Goal: Task Accomplishment & Management: Manage account settings

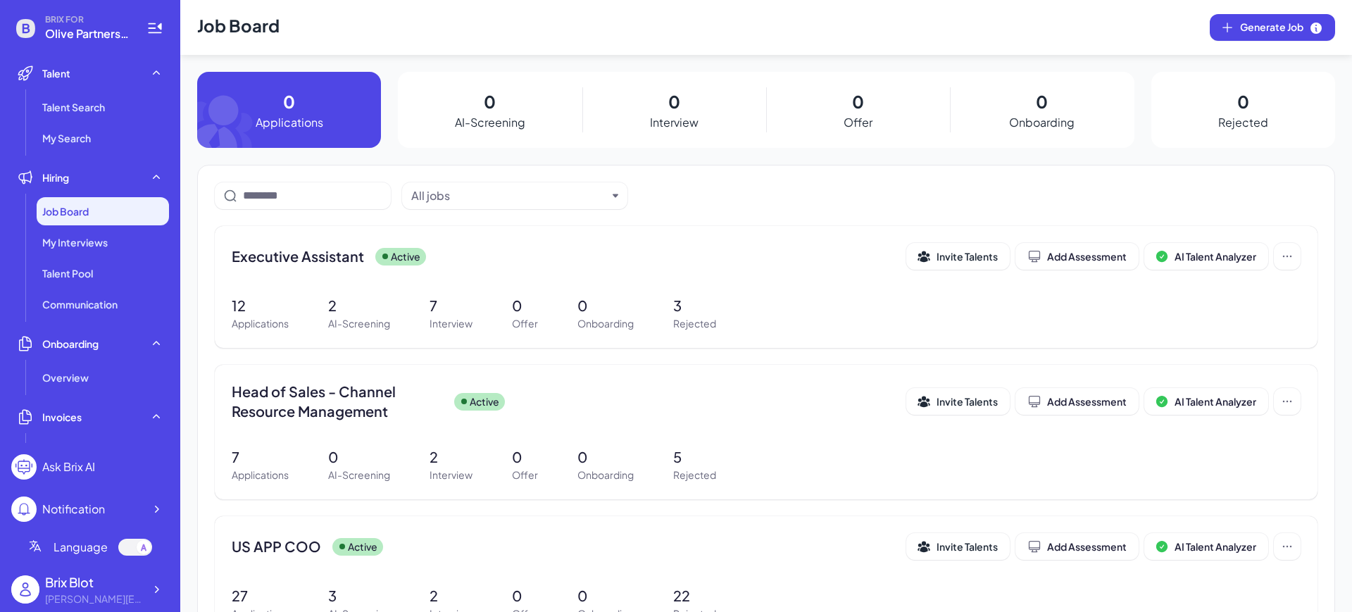
scroll to position [10, 0]
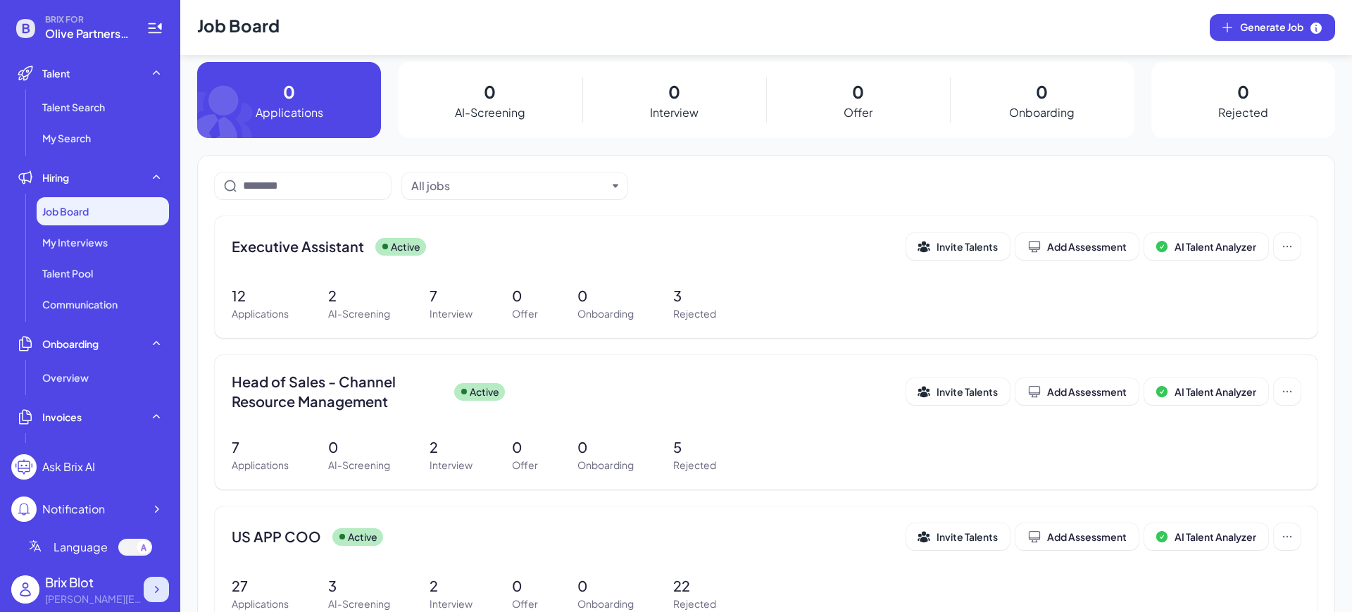
click at [158, 590] on icon at bounding box center [156, 589] width 14 height 14
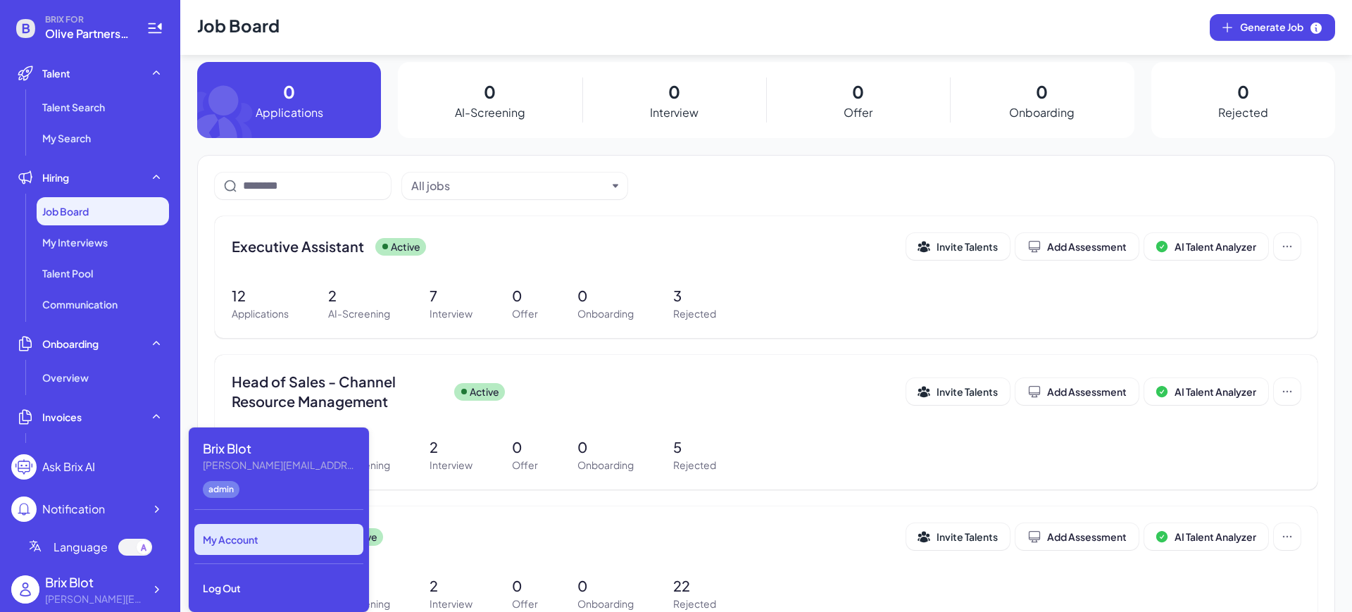
click at [289, 538] on div "My Account" at bounding box center [278, 539] width 169 height 31
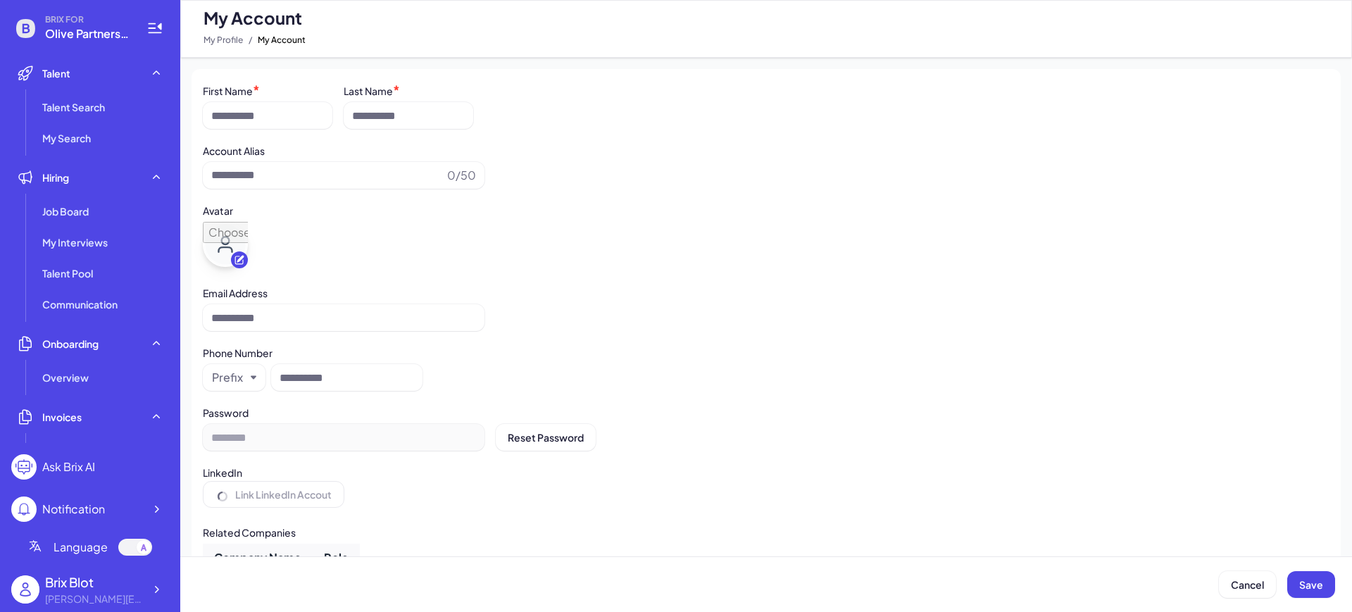
type input "*********"
type input "**********"
click at [147, 583] on div at bounding box center [156, 589] width 25 height 25
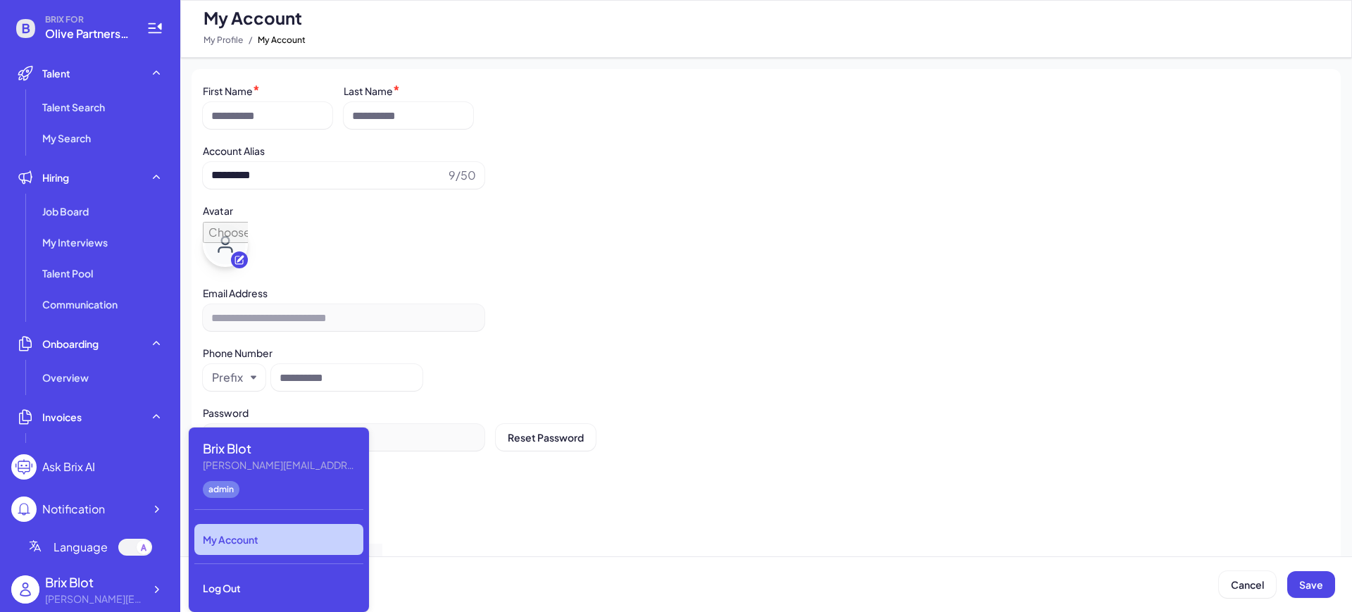
click at [280, 541] on div "My Account" at bounding box center [278, 539] width 169 height 31
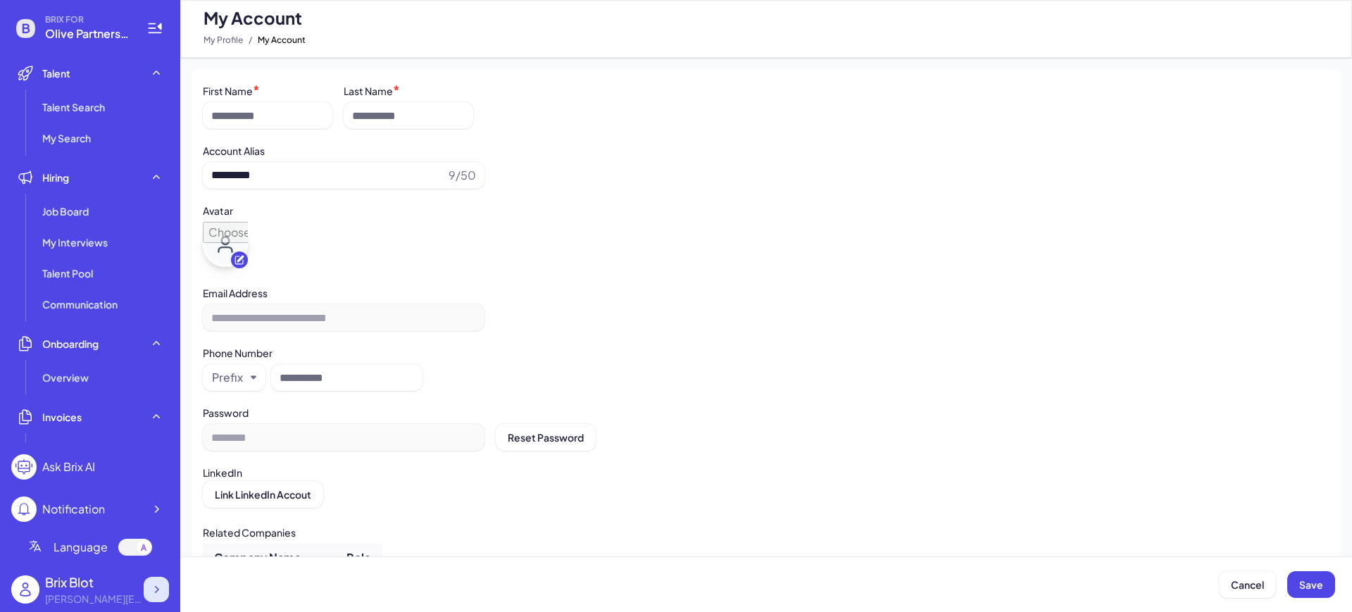
click at [159, 578] on div at bounding box center [156, 589] width 25 height 25
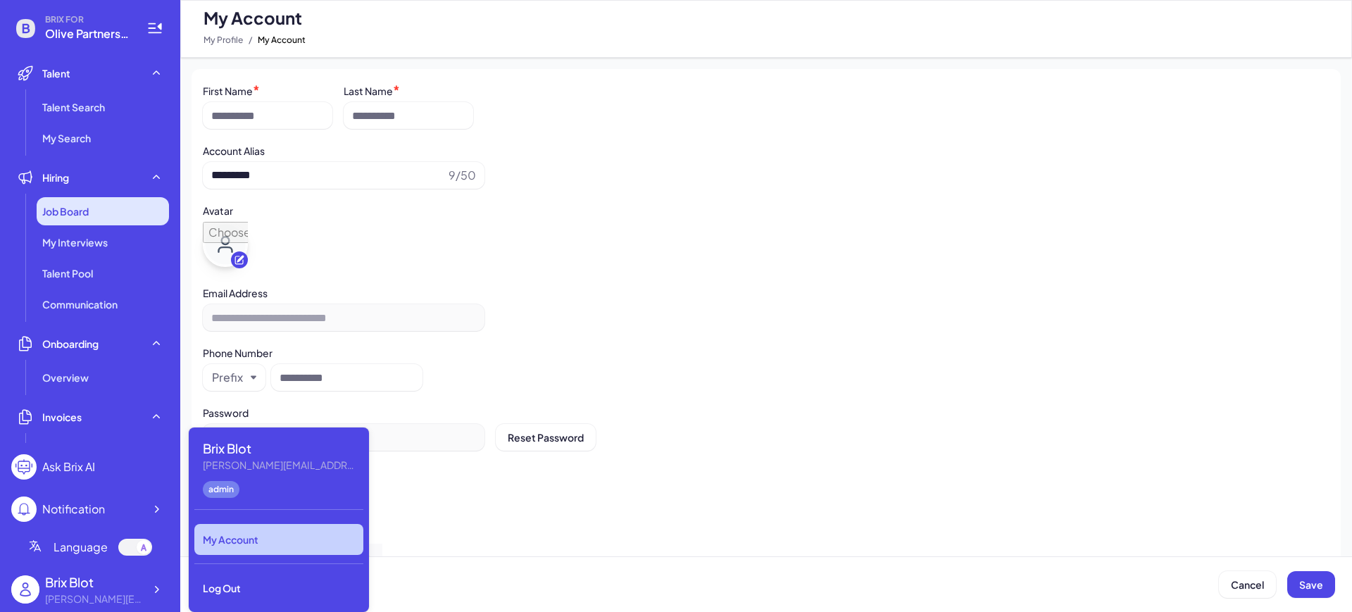
click at [78, 218] on span "Job Board" at bounding box center [65, 211] width 46 height 14
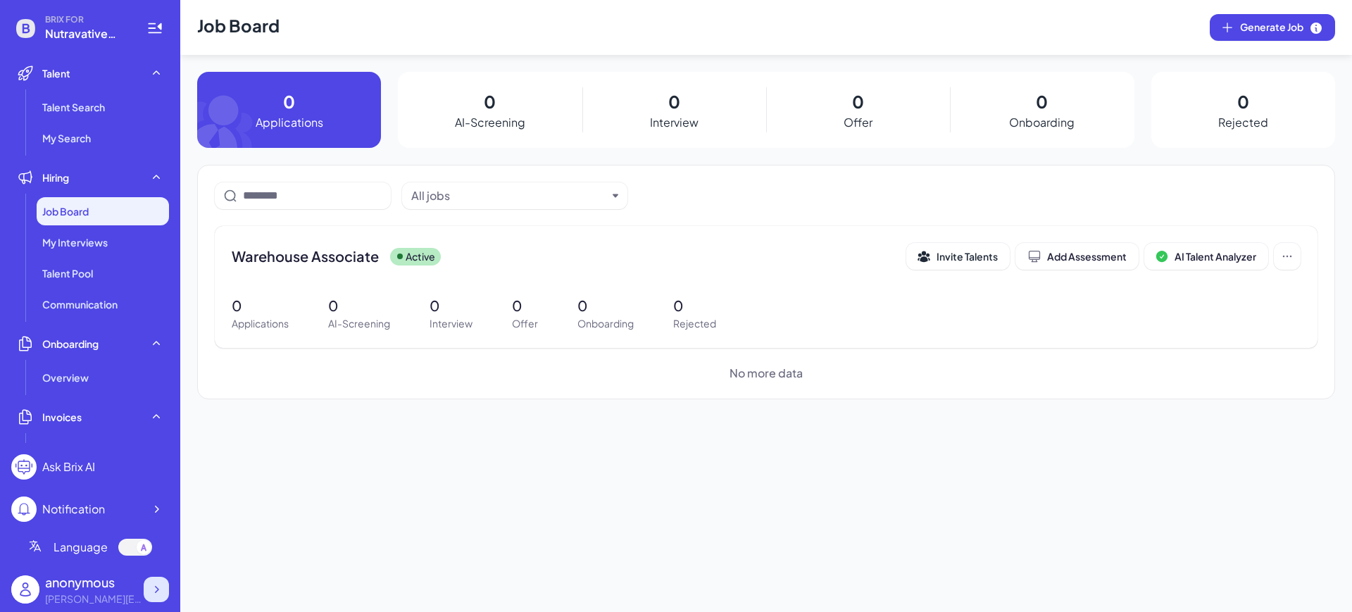
click at [151, 588] on icon at bounding box center [156, 589] width 14 height 14
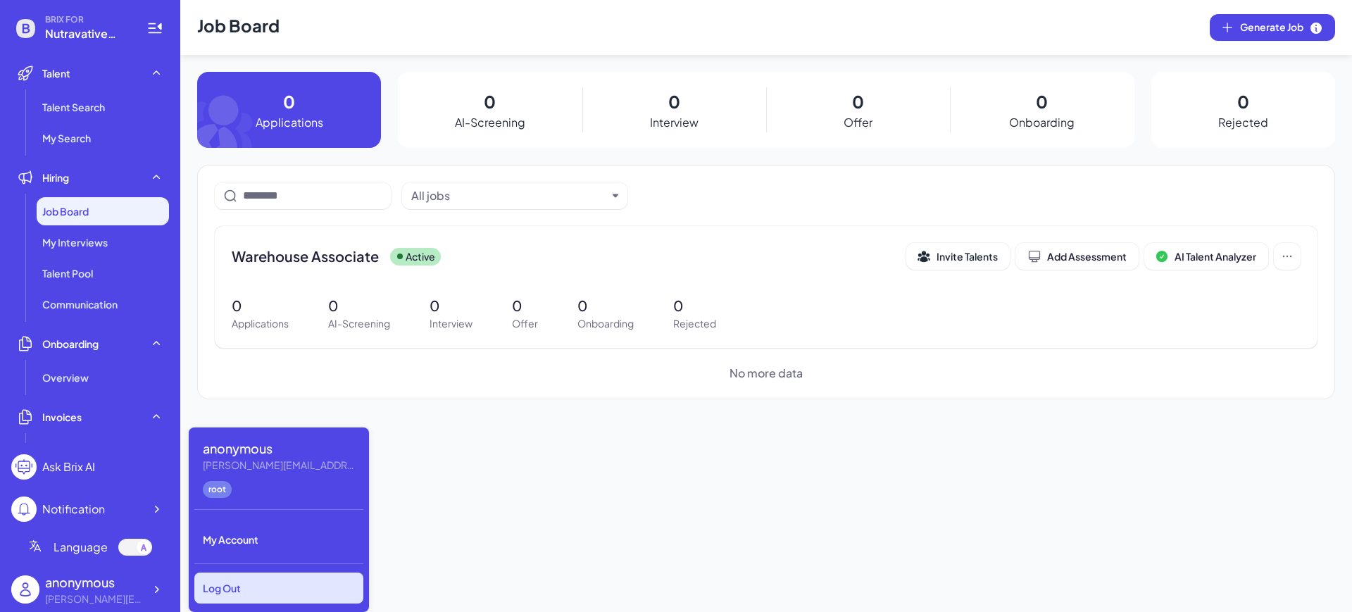
click at [235, 592] on div "Log Out" at bounding box center [278, 587] width 169 height 31
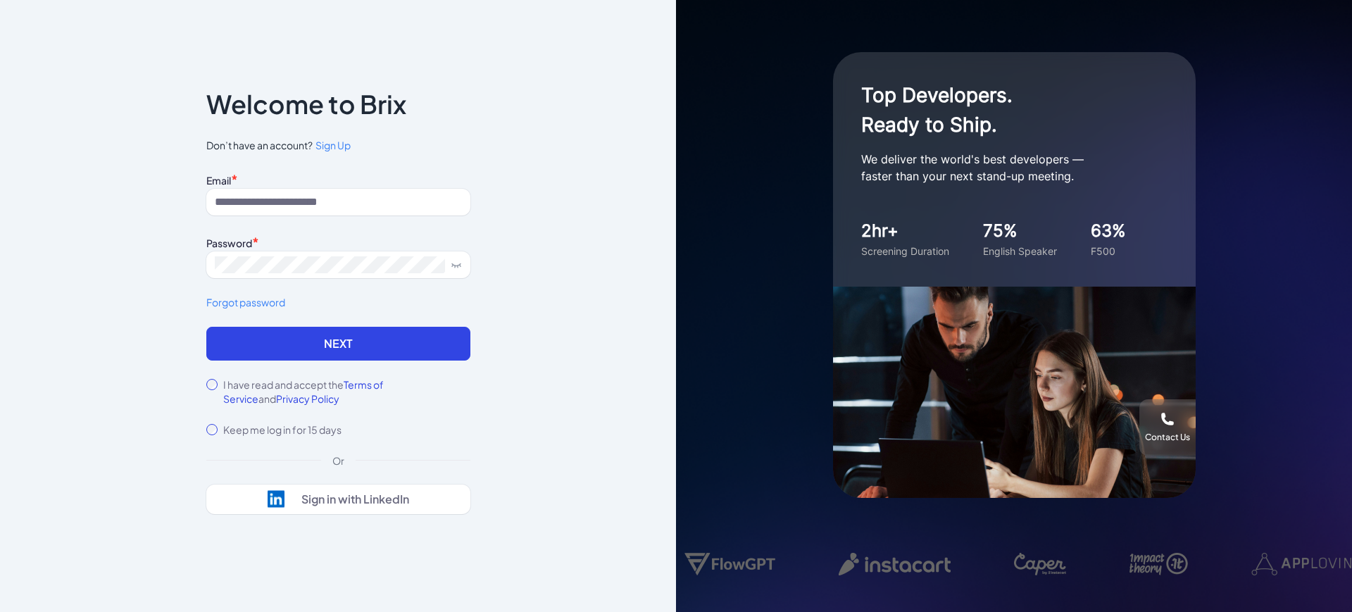
click at [311, 182] on div "Email *" at bounding box center [338, 179] width 264 height 19
click at [327, 193] on input at bounding box center [338, 202] width 264 height 27
type input "**********"
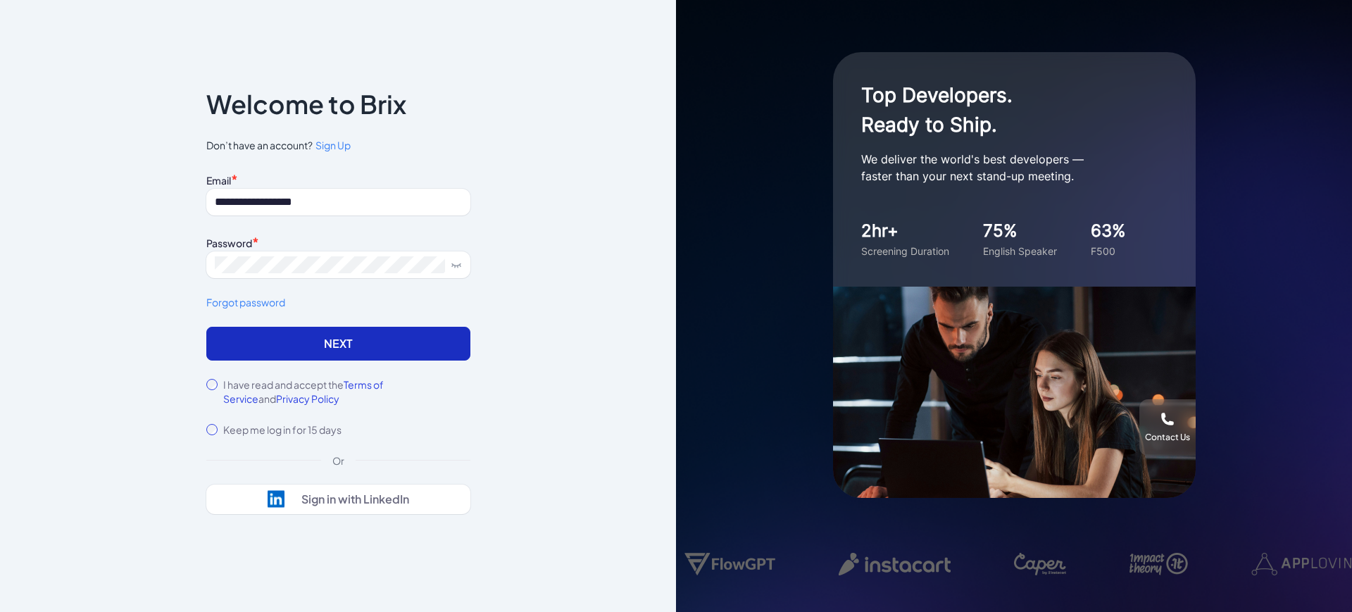
click at [261, 353] on button "Next" at bounding box center [338, 344] width 264 height 34
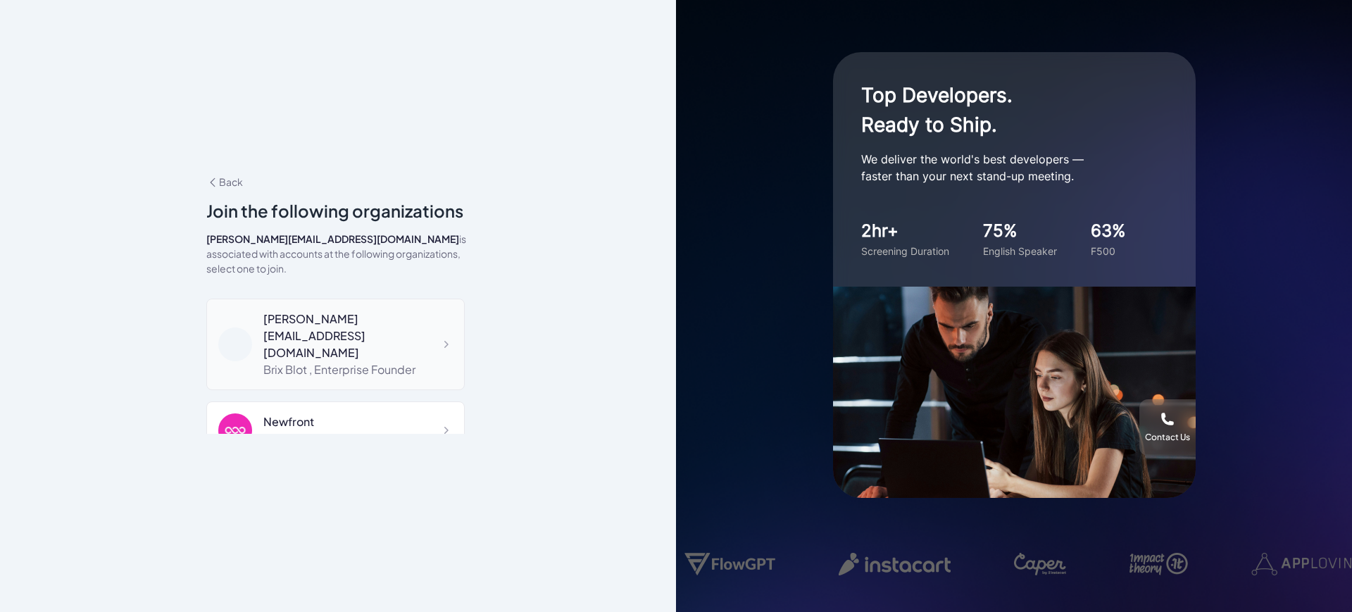
click at [363, 361] on div "Brix Blot , Enterprise Founder" at bounding box center [357, 369] width 189 height 17
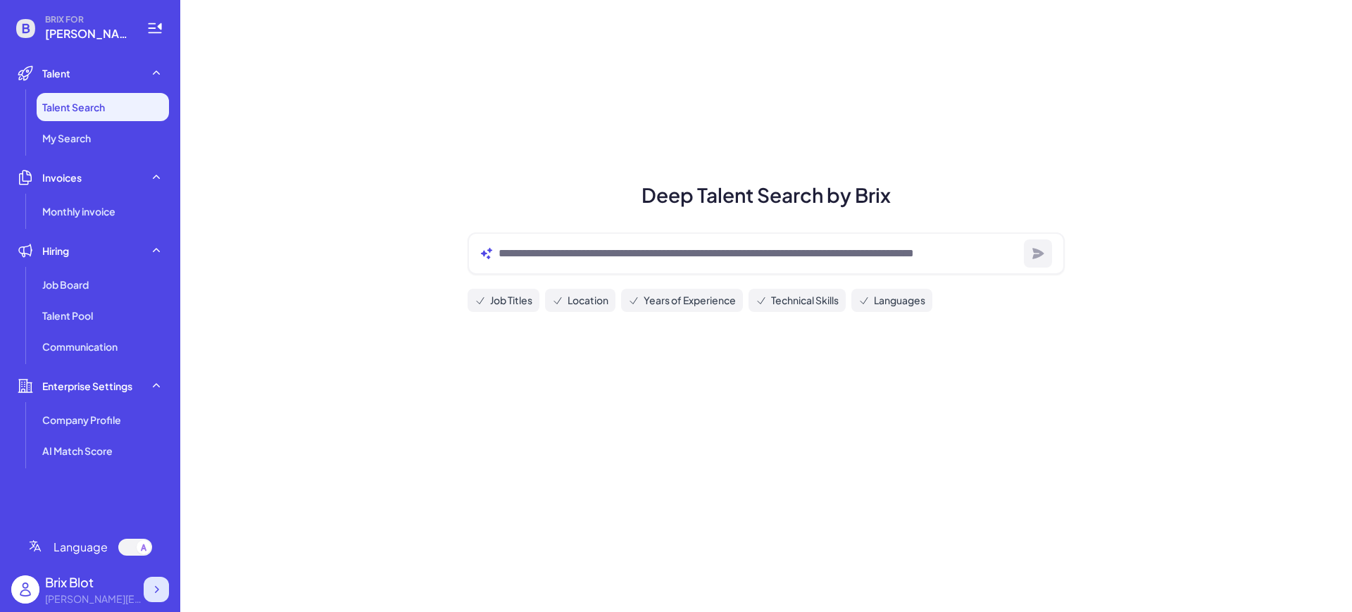
click at [162, 588] on icon at bounding box center [156, 589] width 14 height 14
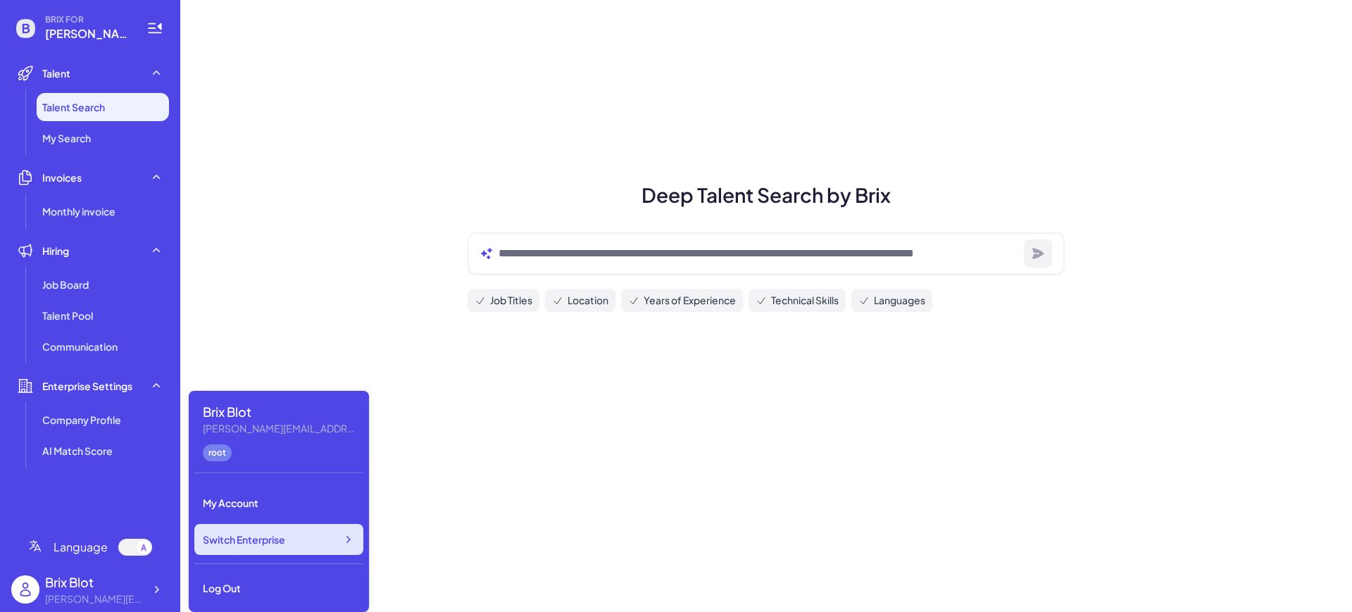
click at [287, 539] on div "Switch Enterprise" at bounding box center [278, 539] width 169 height 31
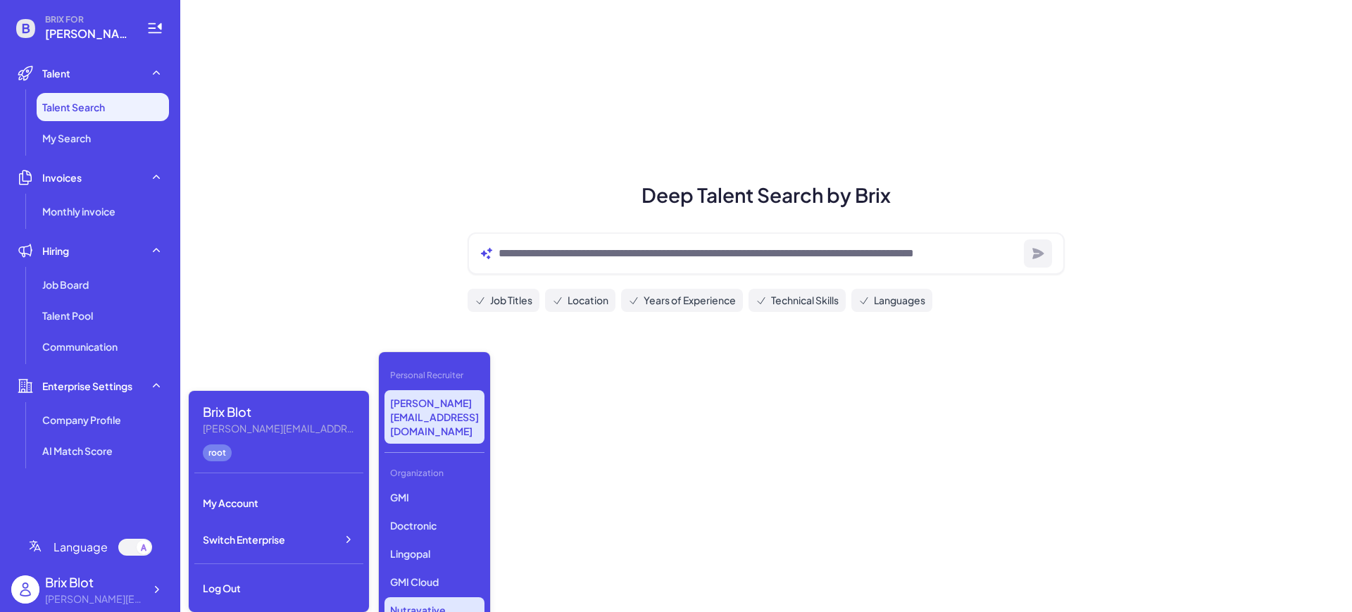
scroll to position [448, 0]
click at [414, 458] on div "Personal Recruiter blake@joinbrix.com Organization Newfront Gobi Minimax Nebius…" at bounding box center [434, 496] width 111 height 288
click at [422, 477] on p "GMI" at bounding box center [434, 489] width 100 height 25
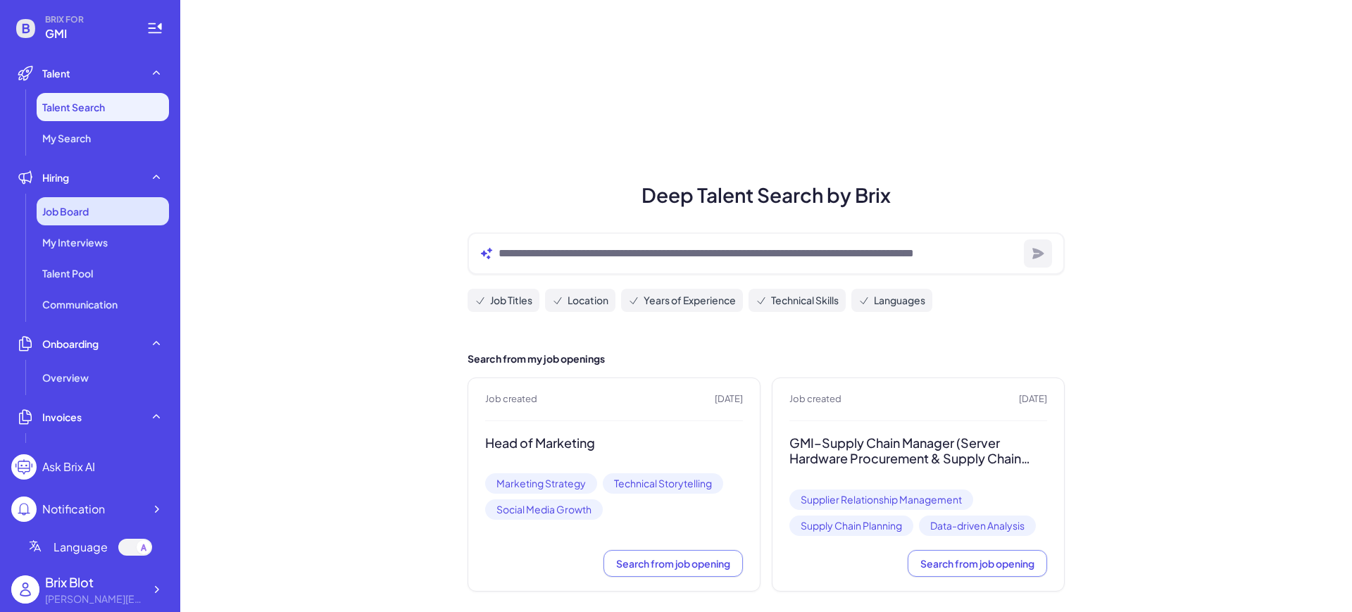
click at [79, 211] on span "Job Board" at bounding box center [65, 211] width 46 height 14
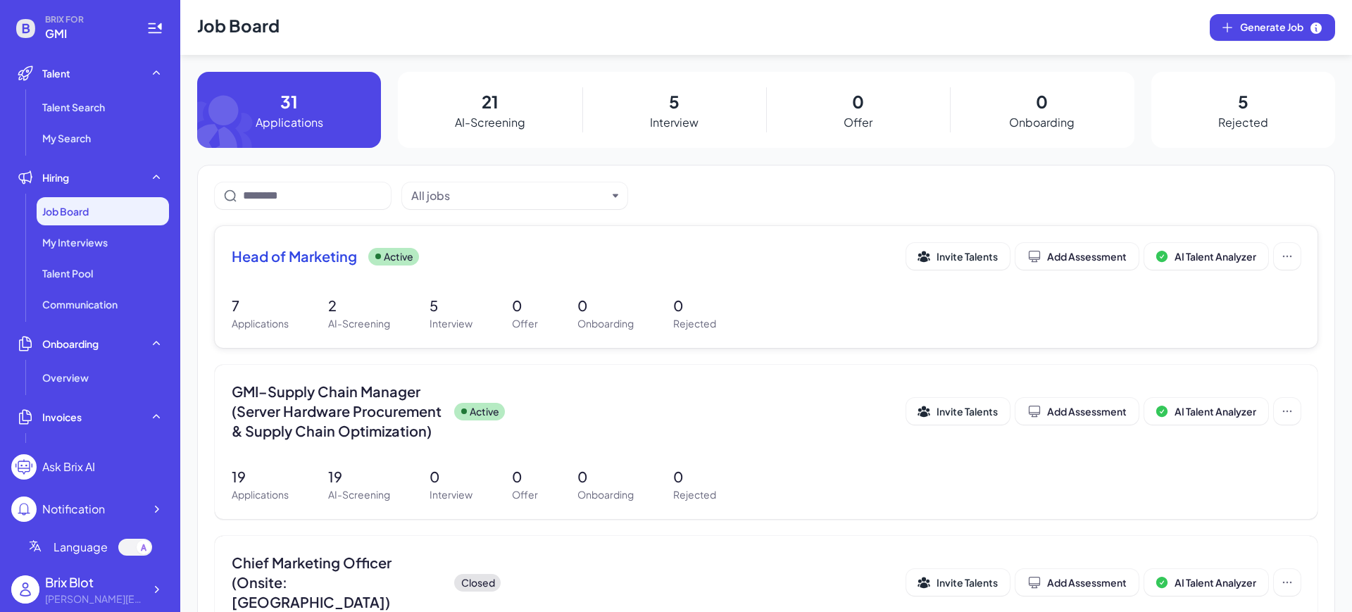
scroll to position [88, 0]
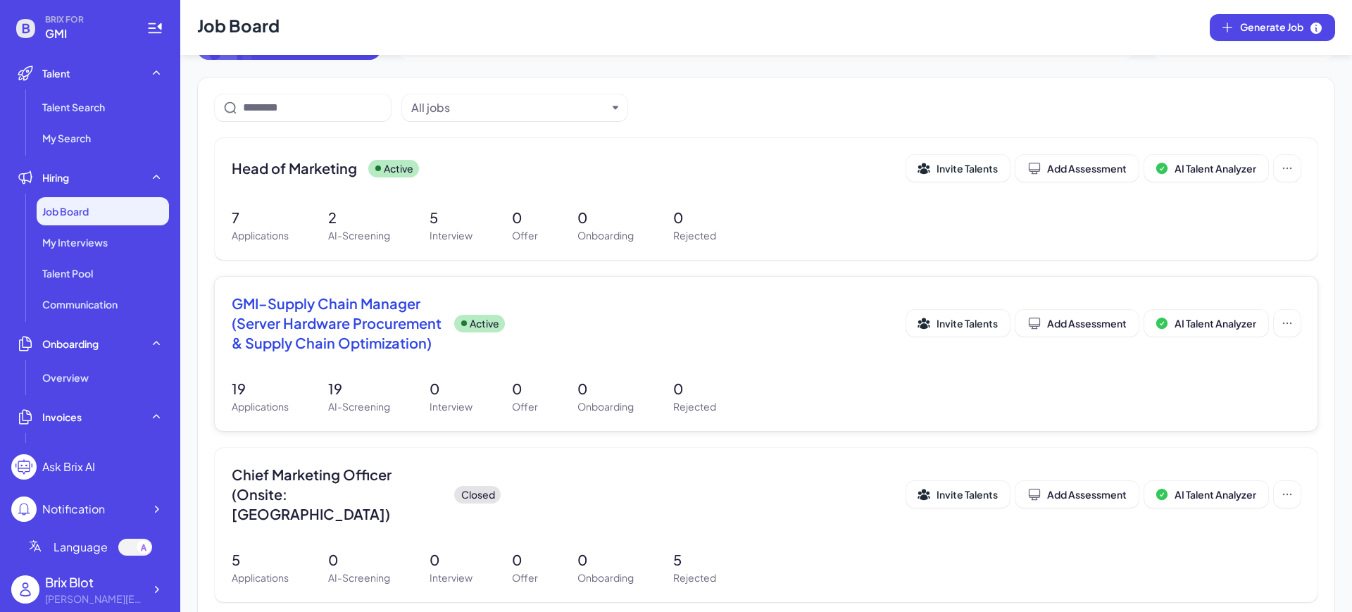
click at [383, 331] on span "GMI–Supply Chain Manager (Server Hardware Procurement & Supply Chain Optimizati…" at bounding box center [337, 323] width 211 height 59
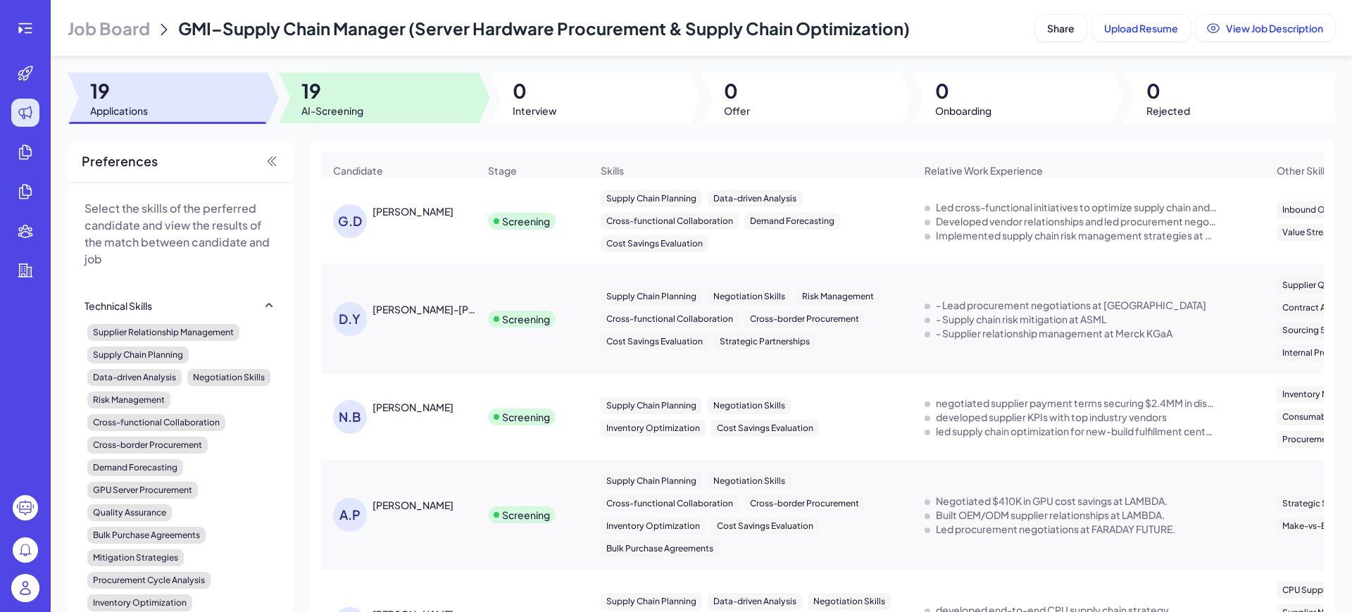
click at [318, 107] on span "AI-Screening" at bounding box center [332, 111] width 62 height 14
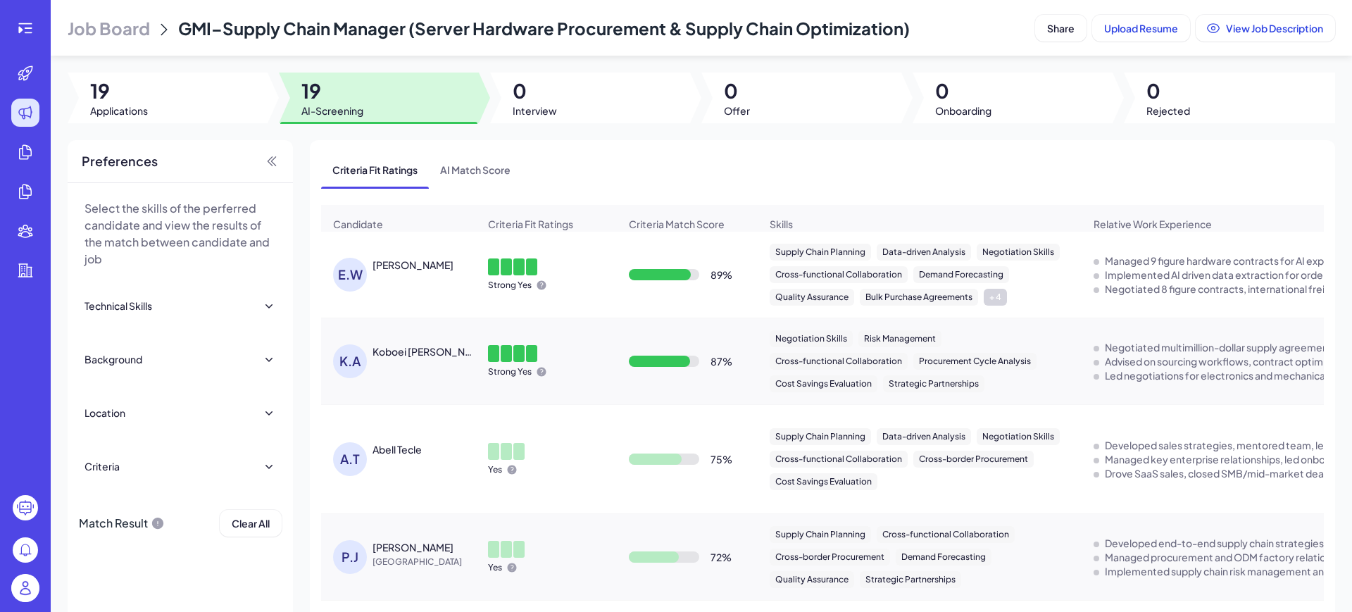
click at [405, 272] on div "Ethan Weddington" at bounding box center [413, 265] width 81 height 14
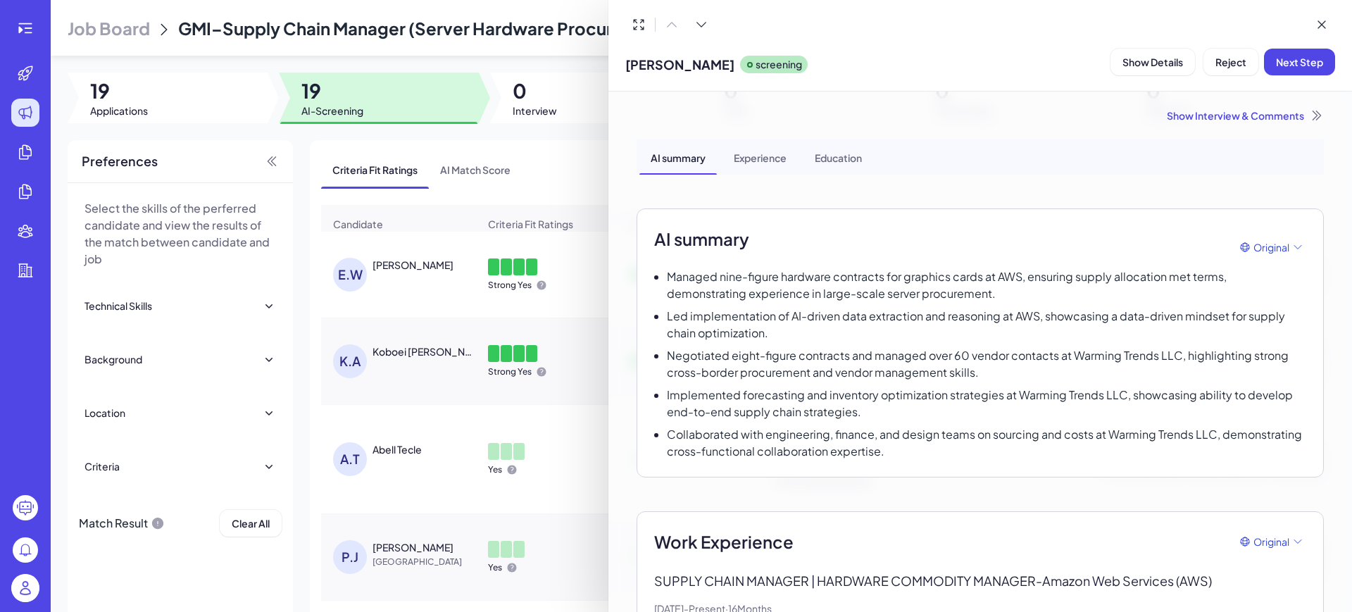
click at [941, 61] on div "Ethan Weddington screening Show Details Reject Next Step" at bounding box center [980, 62] width 710 height 36
click at [453, 333] on div at bounding box center [676, 306] width 1352 height 612
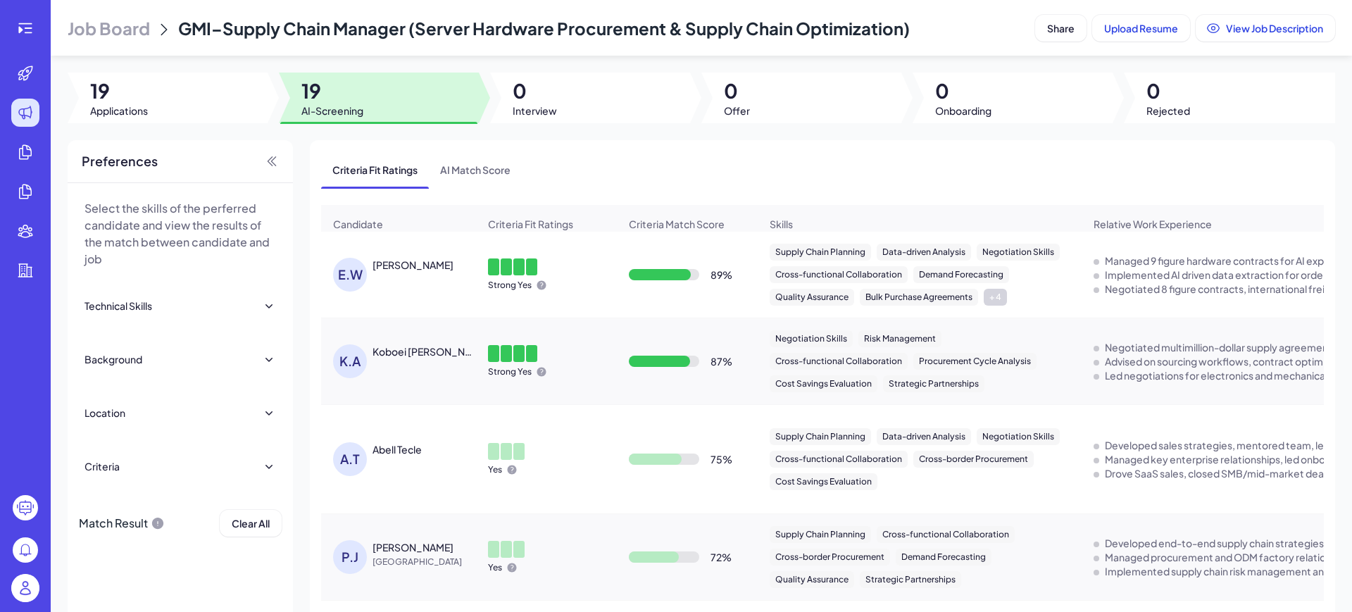
click at [429, 303] on div "E.W Ethan Weddington" at bounding box center [399, 274] width 154 height 56
click at [415, 272] on div "Ethan Weddington" at bounding box center [413, 265] width 81 height 14
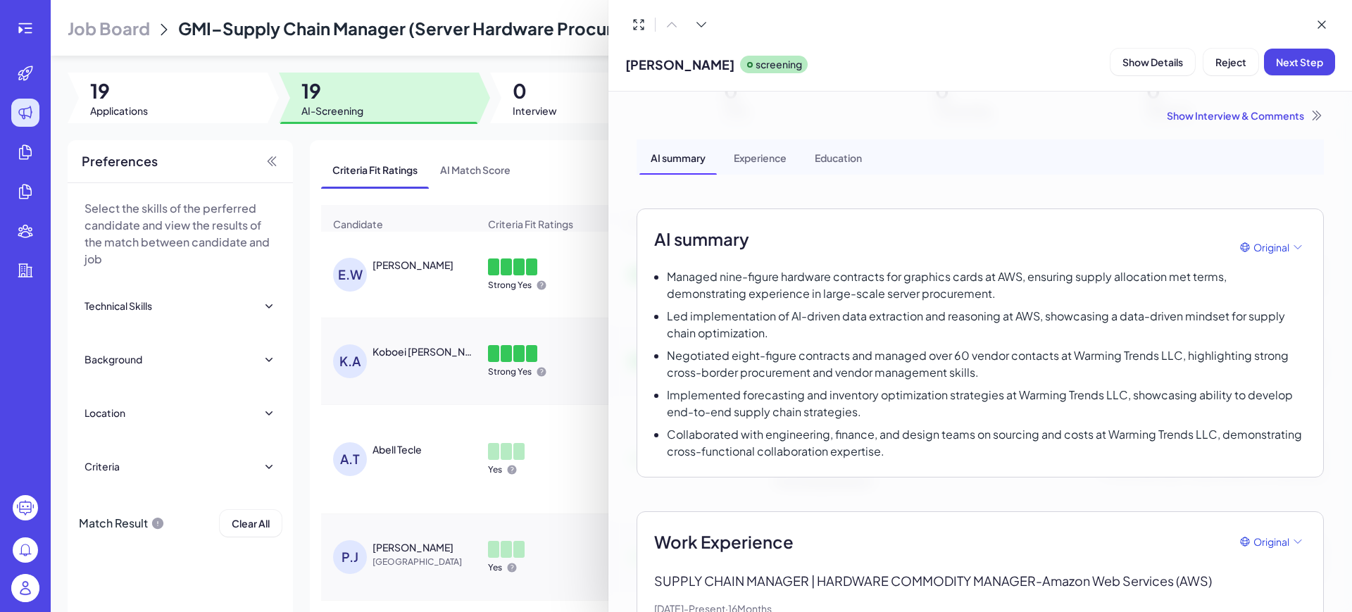
click at [570, 173] on div at bounding box center [676, 306] width 1352 height 612
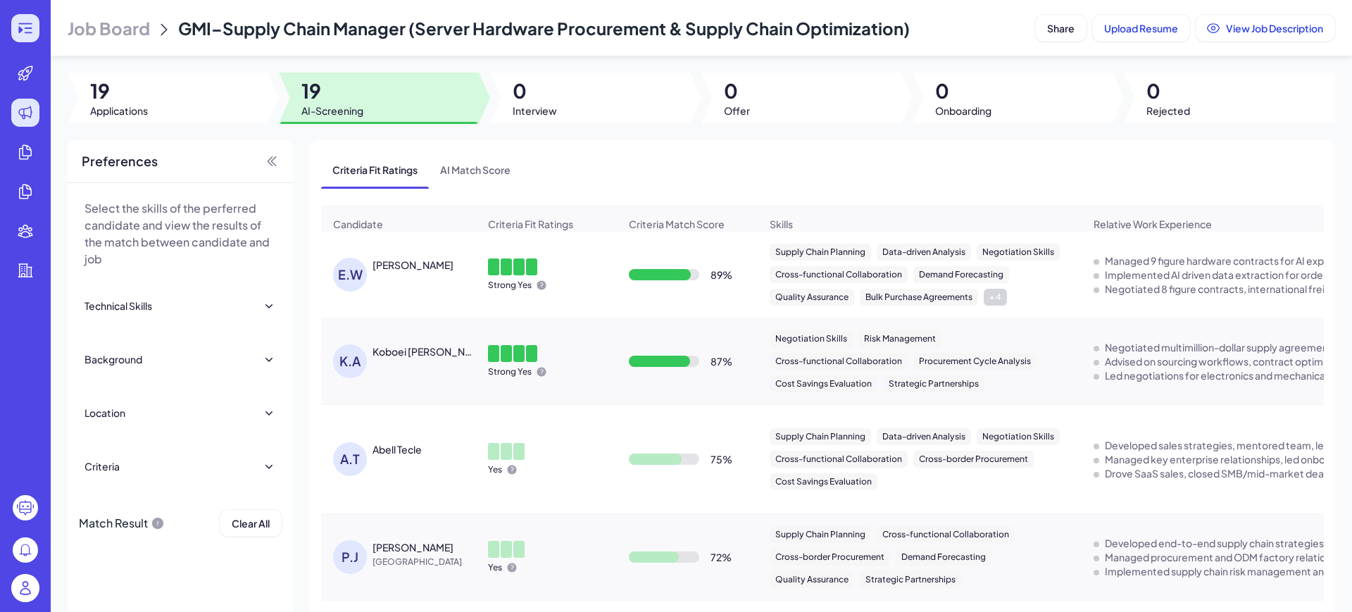
click at [25, 39] on div at bounding box center [25, 28] width 28 height 28
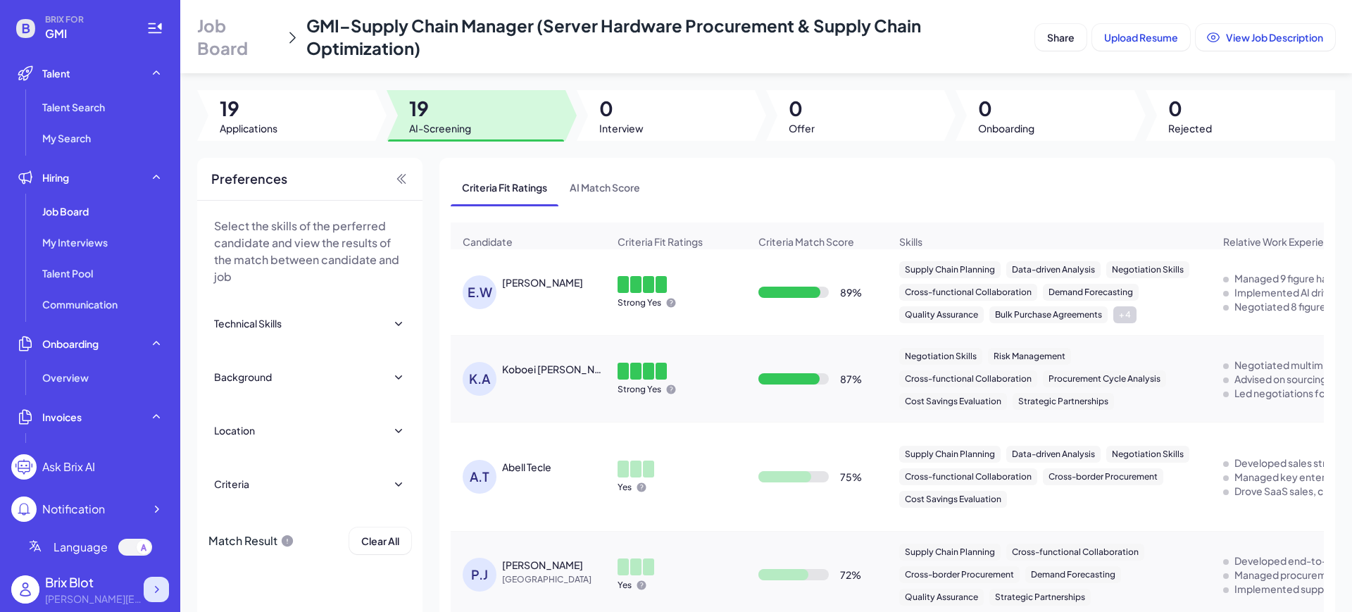
click at [158, 586] on icon at bounding box center [156, 589] width 14 height 14
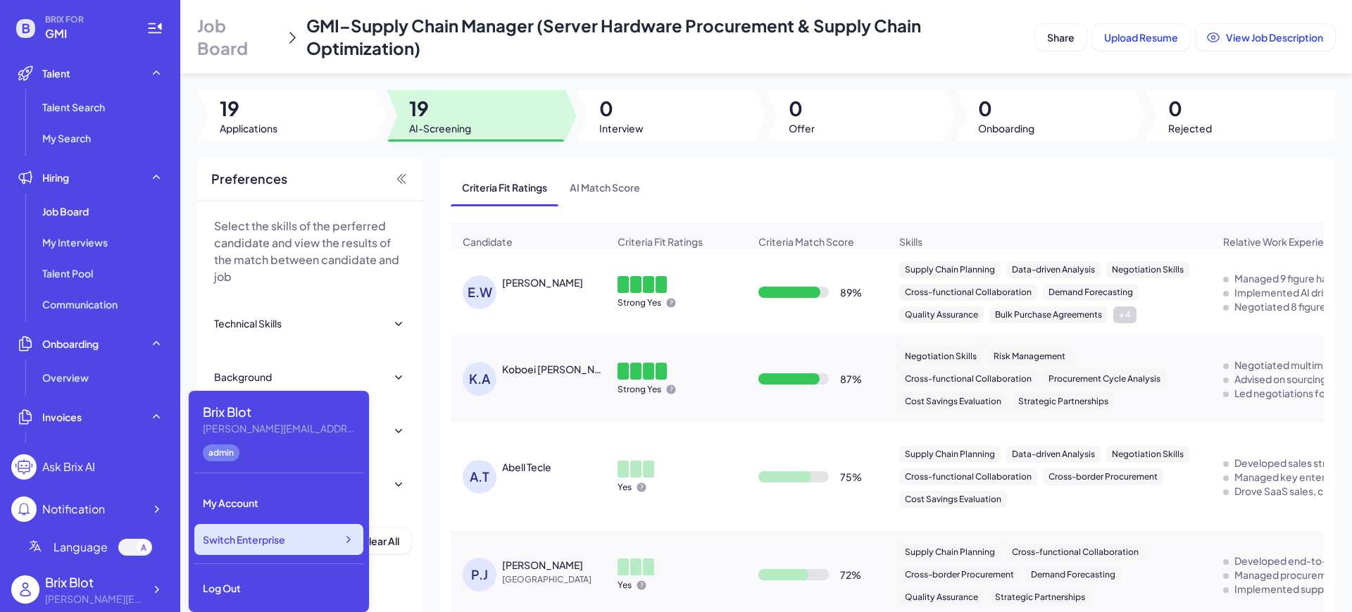
click at [317, 538] on div "Switch Enterprise" at bounding box center [278, 539] width 169 height 31
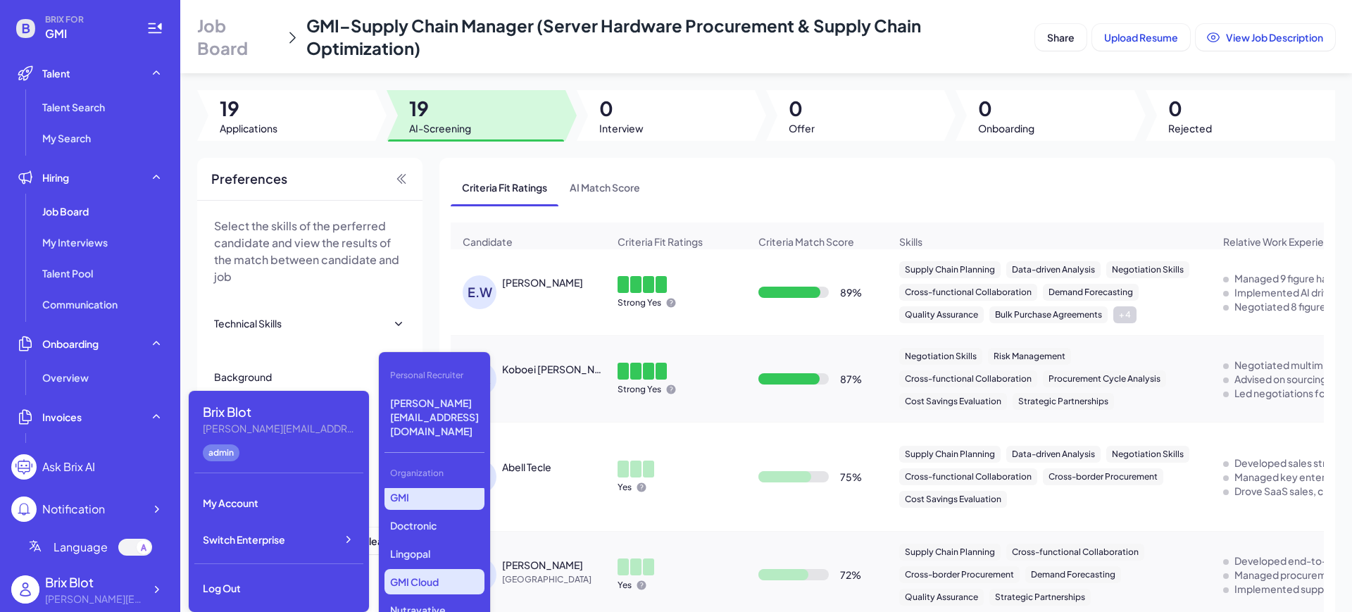
scroll to position [448, 0]
click at [437, 561] on p "GMI Cloud" at bounding box center [434, 573] width 100 height 25
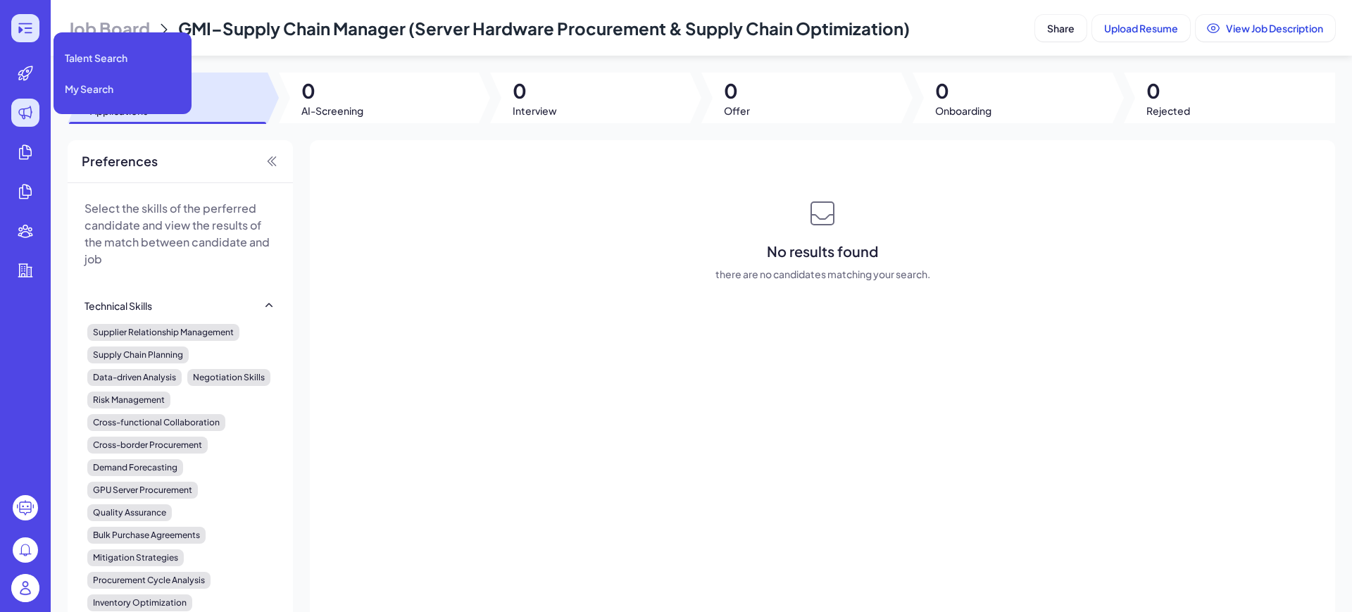
click at [26, 23] on icon at bounding box center [24, 28] width 13 height 10
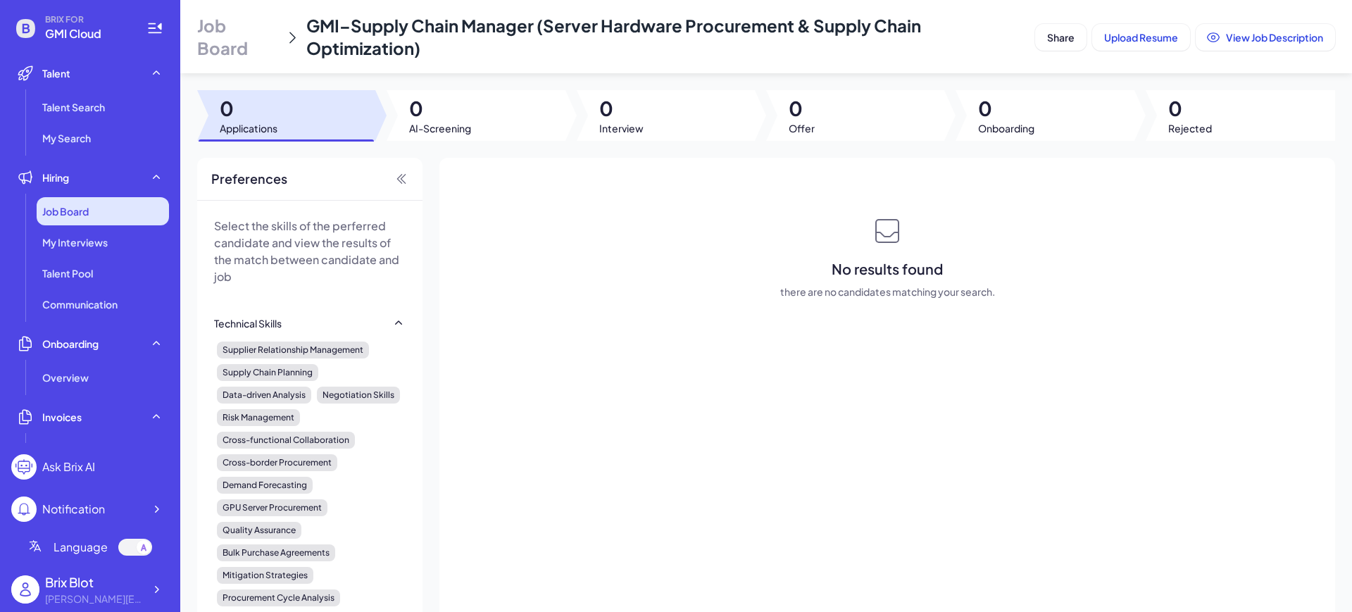
click at [82, 197] on div "Job Board" at bounding box center [103, 211] width 132 height 28
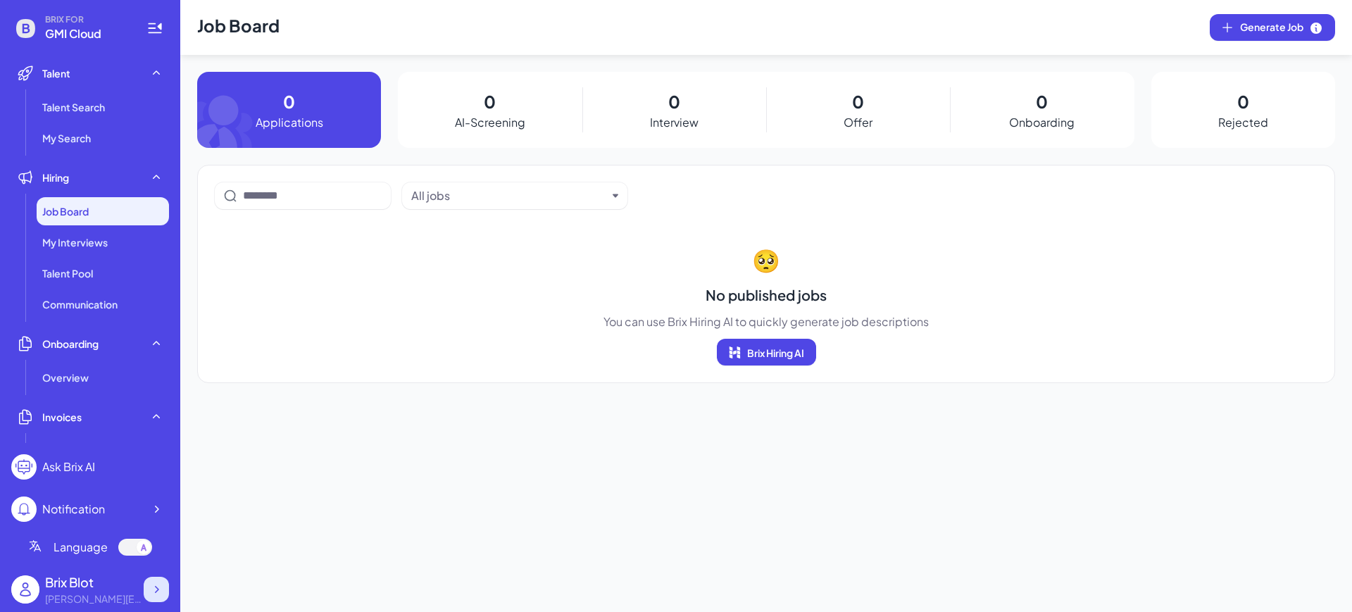
click at [163, 587] on icon at bounding box center [156, 589] width 14 height 14
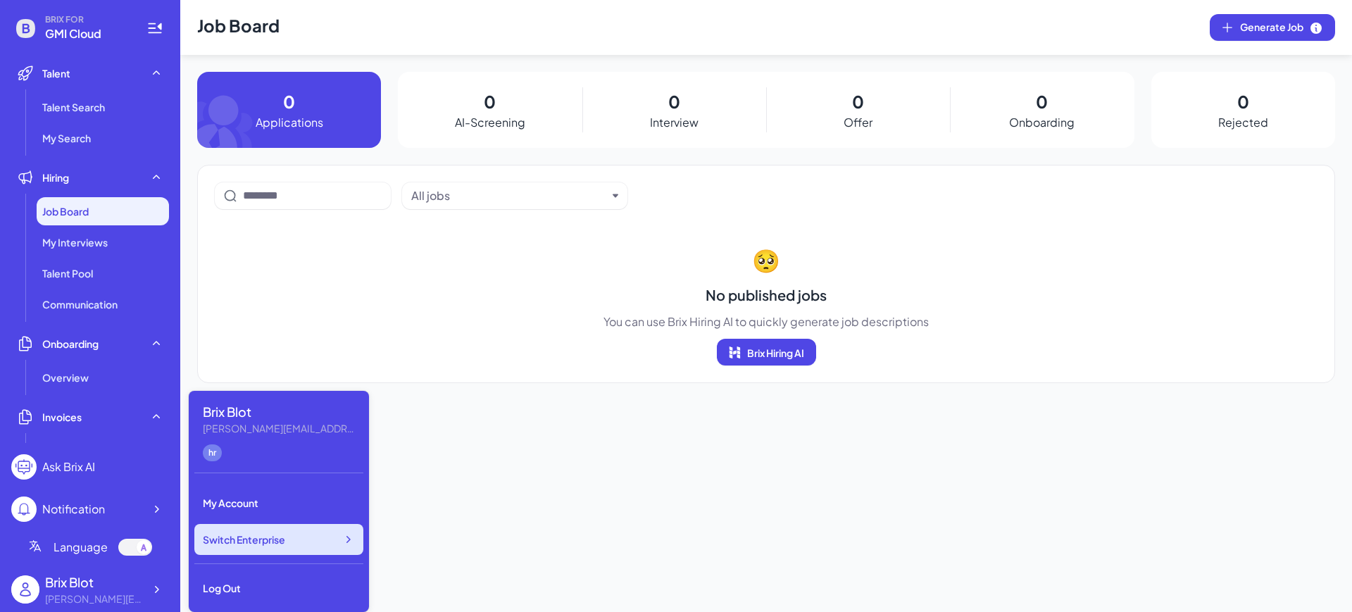
click at [322, 539] on div "Switch Enterprise" at bounding box center [278, 539] width 169 height 31
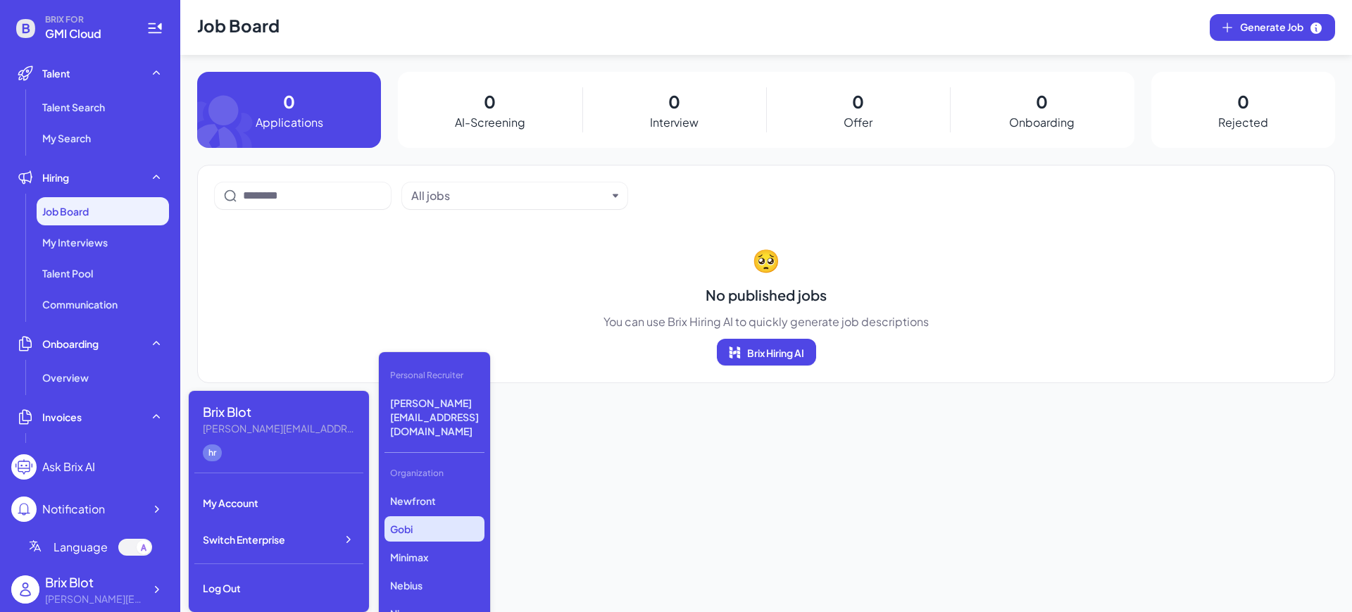
click at [449, 516] on p "Gobi" at bounding box center [434, 528] width 100 height 25
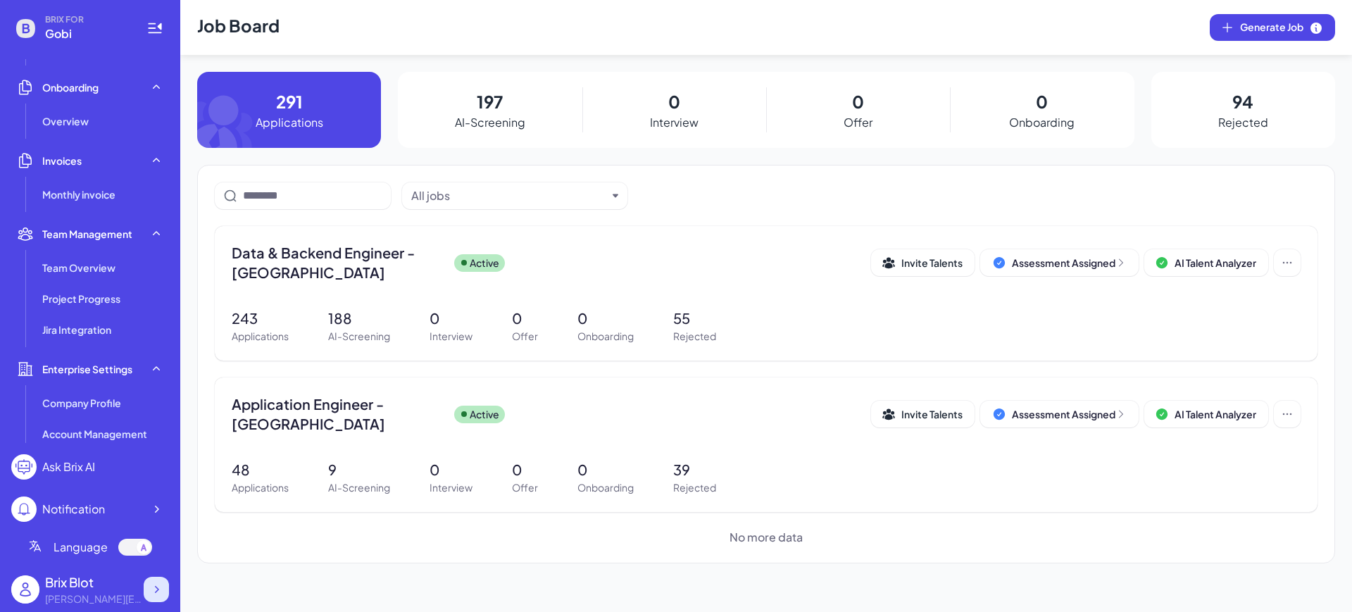
scroll to position [264, 0]
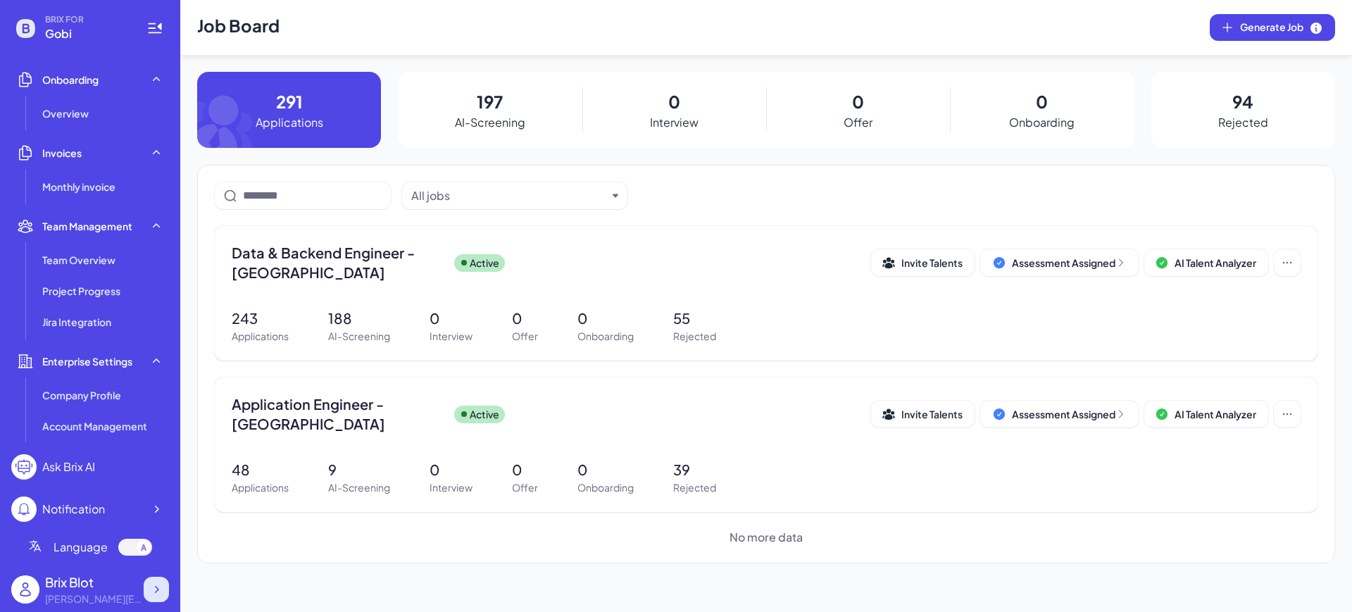
click at [153, 589] on icon at bounding box center [156, 589] width 14 height 14
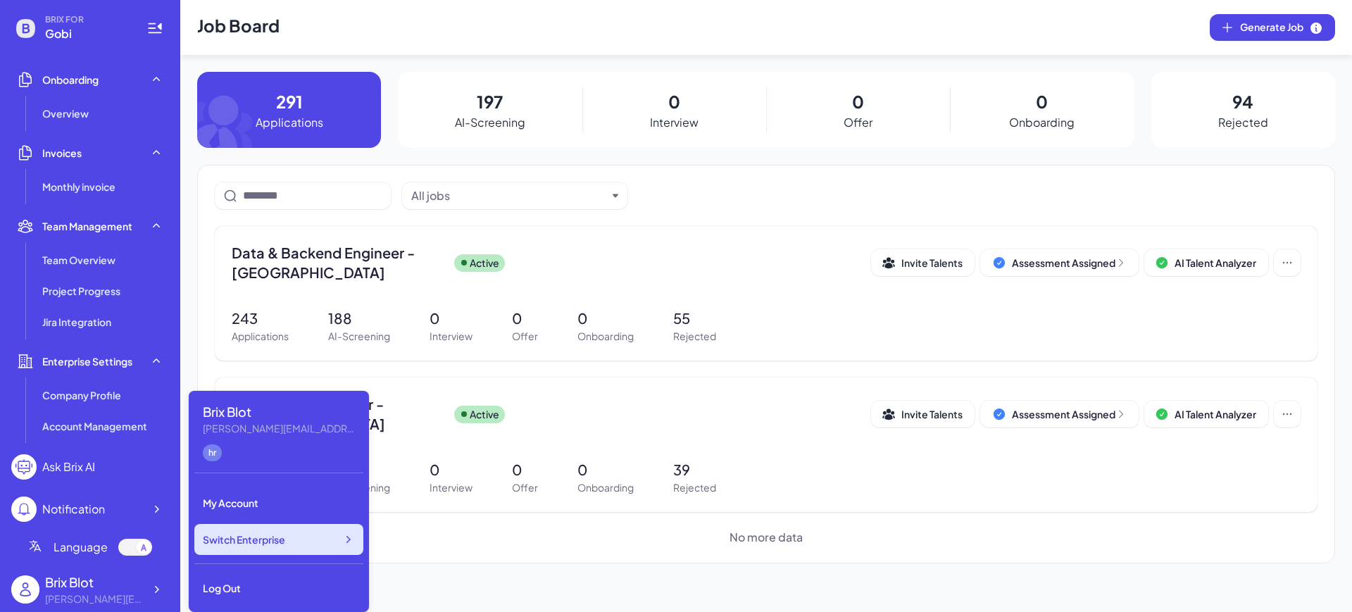
click at [306, 537] on div "Switch Enterprise" at bounding box center [278, 539] width 169 height 31
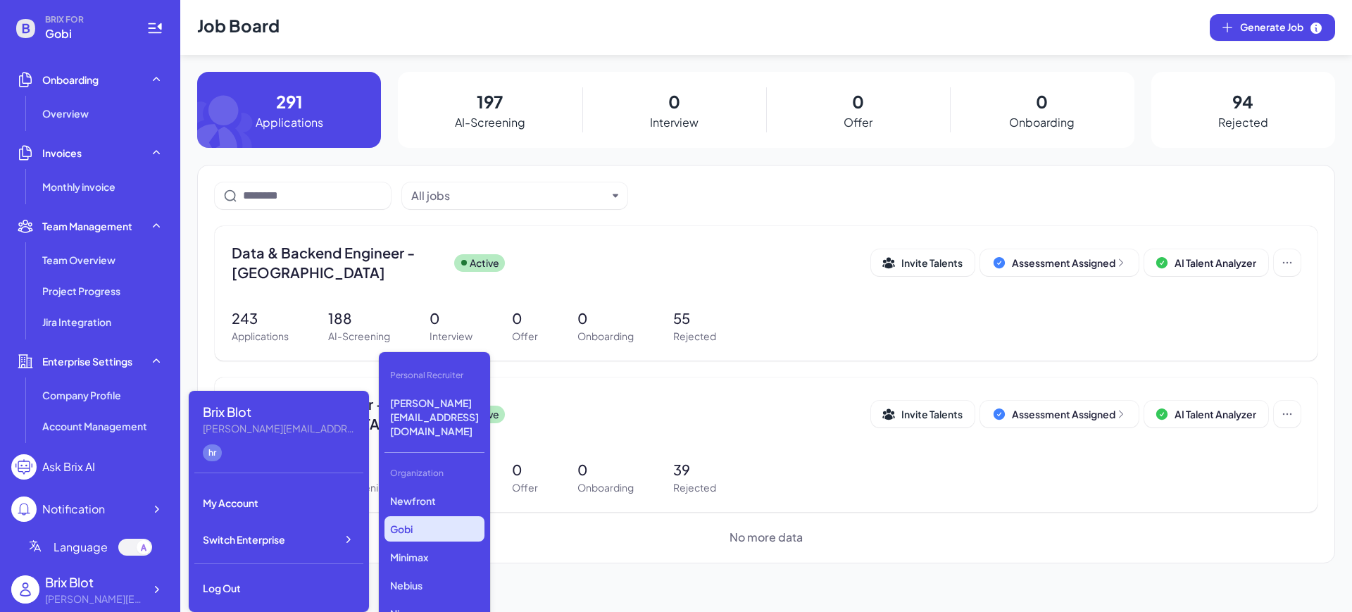
click at [444, 461] on div "Organization" at bounding box center [434, 473] width 100 height 24
click at [444, 488] on p "Newfront" at bounding box center [434, 500] width 100 height 25
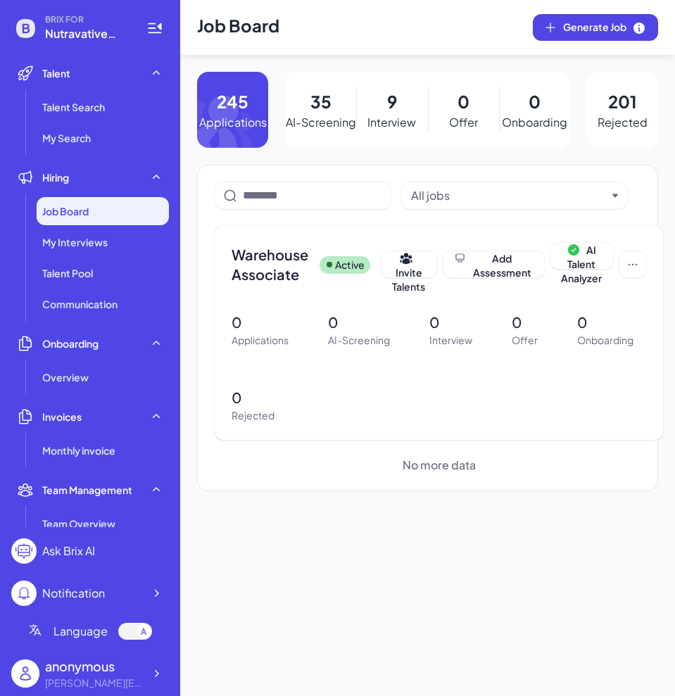
drag, startPoint x: 261, startPoint y: 544, endPoint x: 434, endPoint y: 87, distance: 488.7
click at [261, 543] on div "Job Board Generate Job 245 Applications 35 AI-Screening 9 Interview 0 Offer 0 O…" at bounding box center [427, 348] width 495 height 696
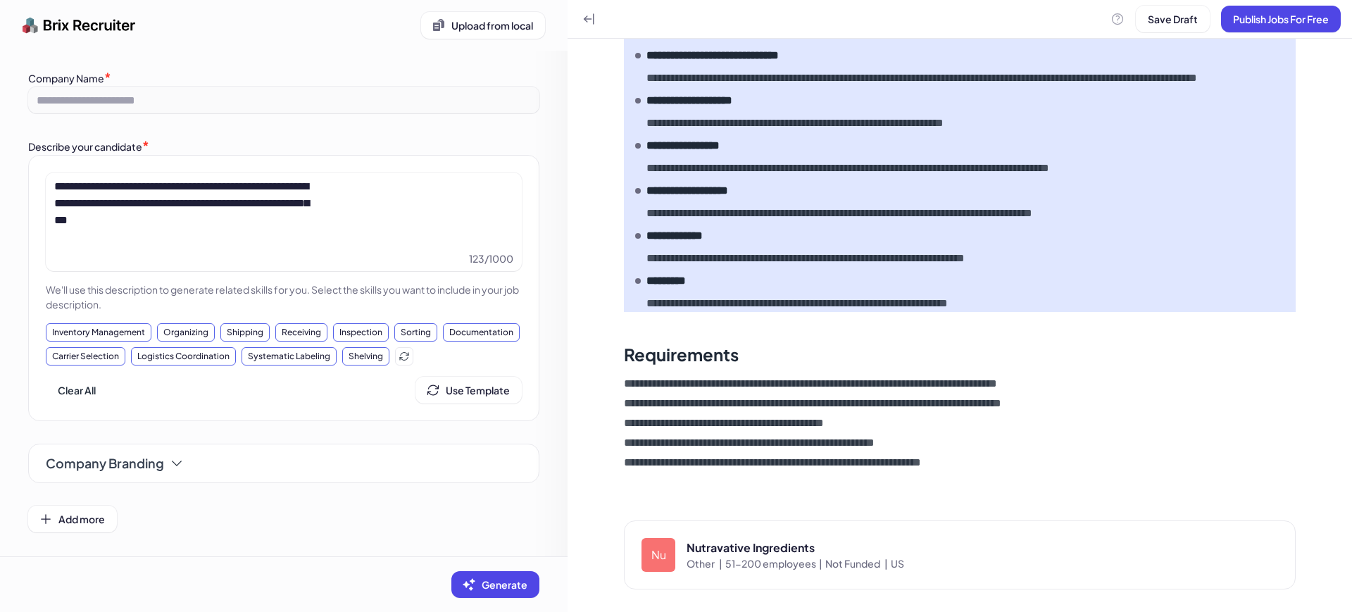
scroll to position [439, 0]
